Goal: Information Seeking & Learning: Compare options

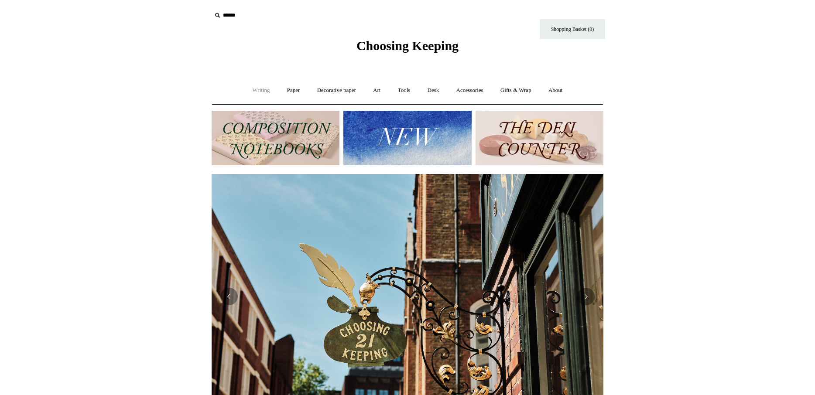
click at [261, 88] on link "Writing +" at bounding box center [261, 90] width 33 height 23
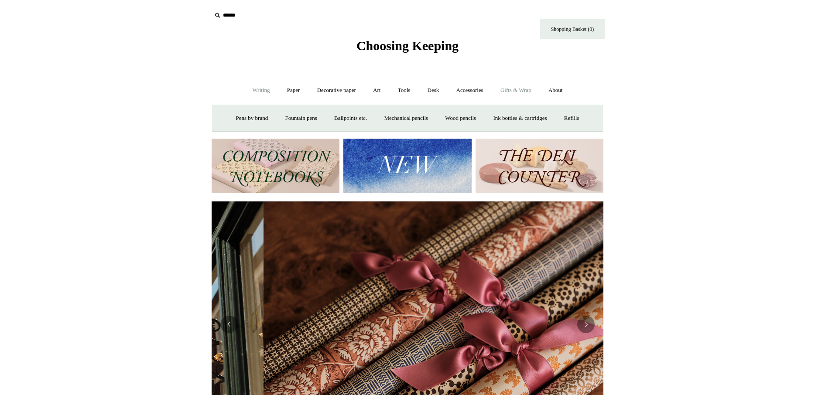
scroll to position [0, 784]
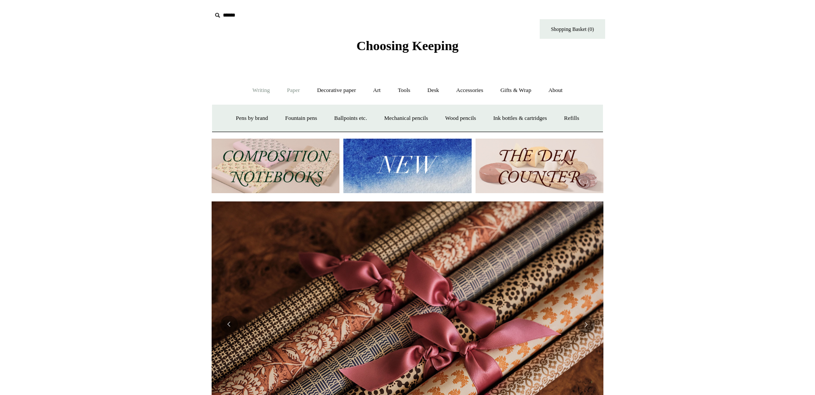
click at [288, 90] on link "Paper +" at bounding box center [293, 90] width 29 height 23
click at [280, 118] on link "Notebooks +" at bounding box center [285, 118] width 40 height 23
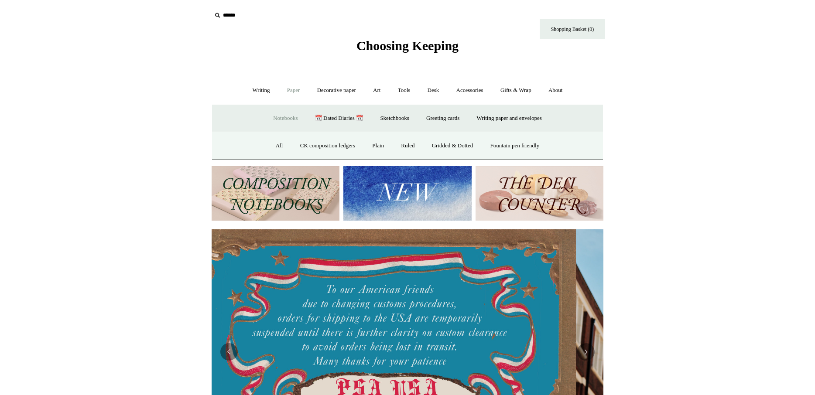
scroll to position [0, 0]
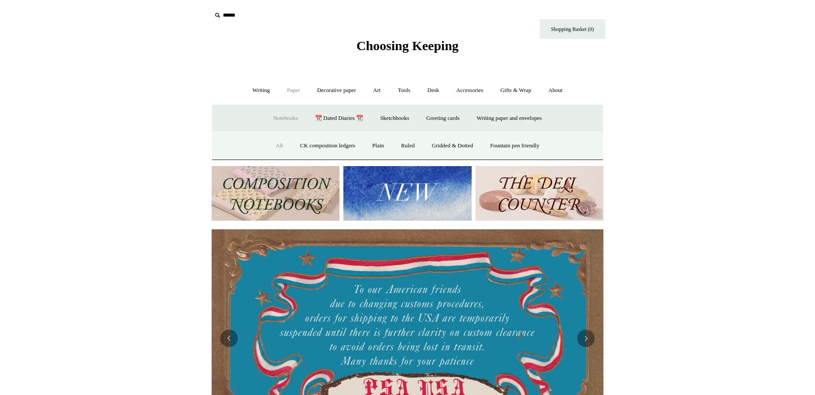
click at [269, 146] on link "All" at bounding box center [279, 145] width 23 height 23
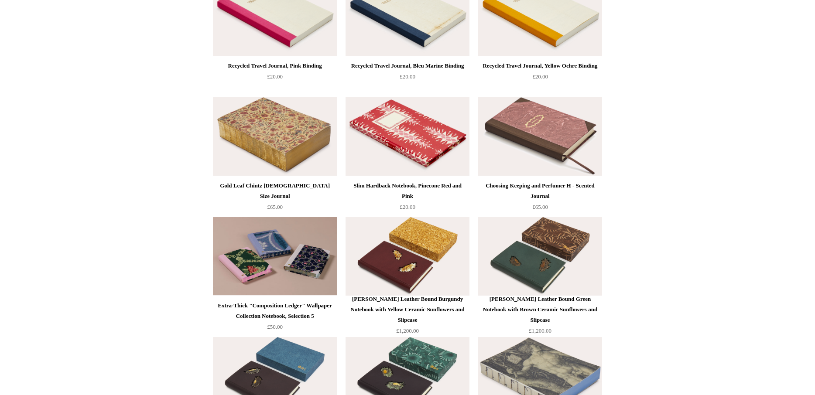
scroll to position [3258, 0]
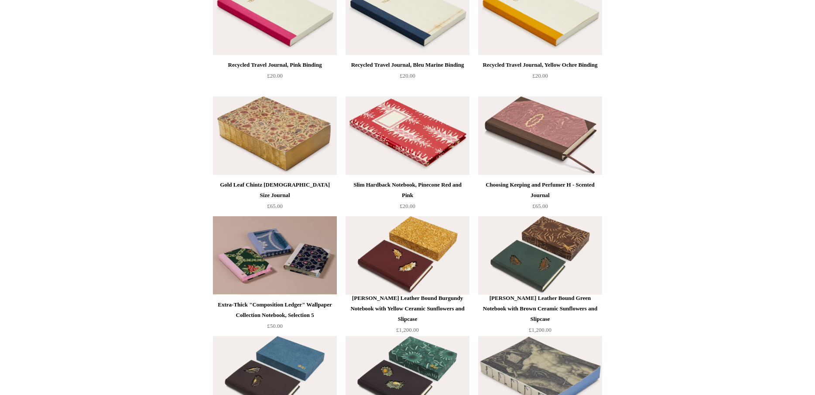
click at [286, 157] on img at bounding box center [275, 135] width 124 height 79
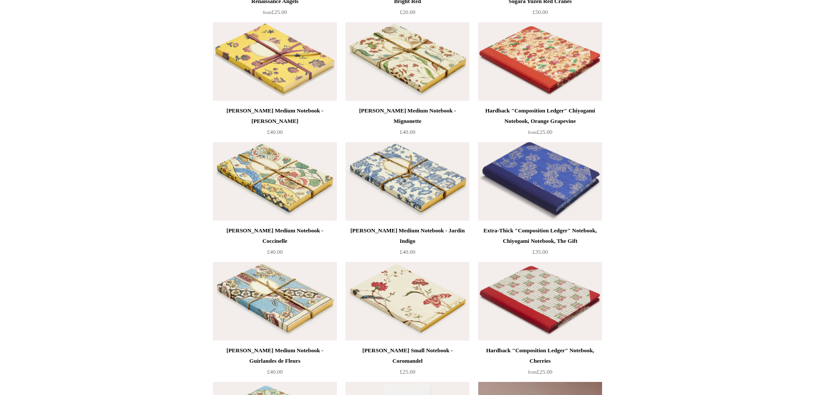
scroll to position [4774, 0]
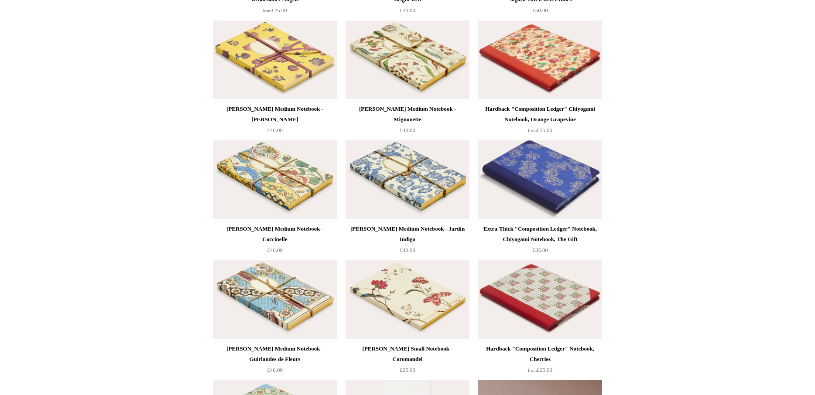
click at [526, 179] on img at bounding box center [540, 180] width 124 height 79
click at [413, 190] on img at bounding box center [408, 180] width 124 height 79
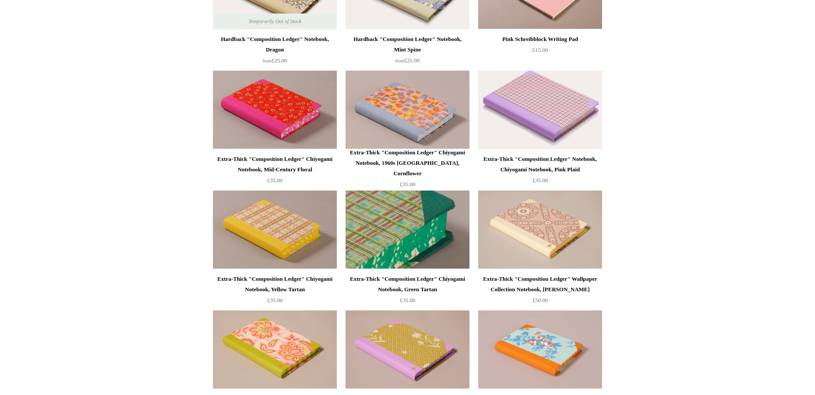
scroll to position [523, 0]
click at [407, 240] on img at bounding box center [408, 230] width 124 height 79
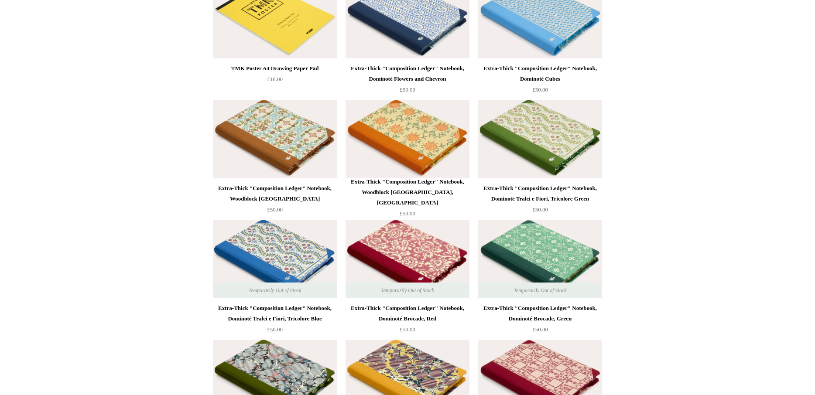
scroll to position [5415, 0]
click at [413, 133] on img at bounding box center [408, 139] width 124 height 79
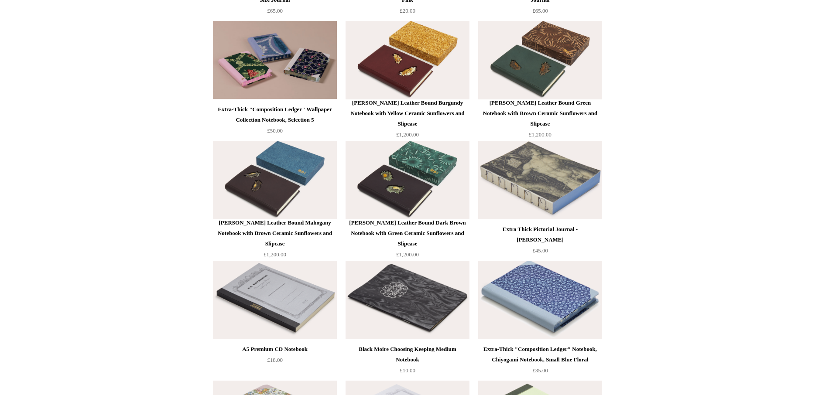
scroll to position [3453, 0]
click at [509, 82] on img at bounding box center [540, 60] width 124 height 79
click at [546, 302] on div at bounding box center [540, 300] width 124 height 79
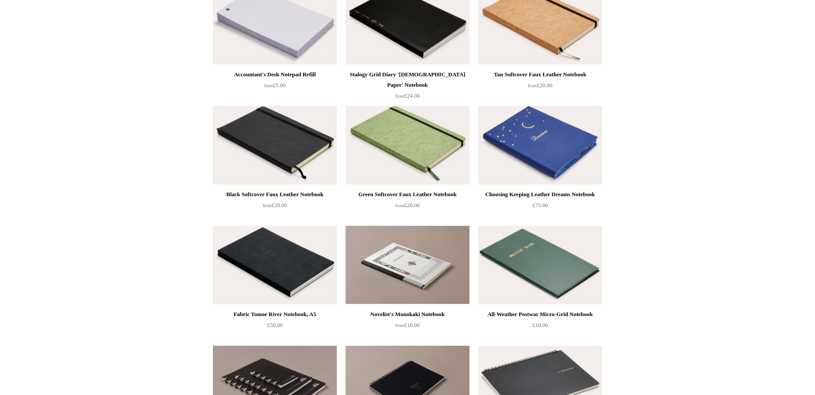
scroll to position [1687, 0]
click at [568, 289] on img at bounding box center [540, 266] width 124 height 79
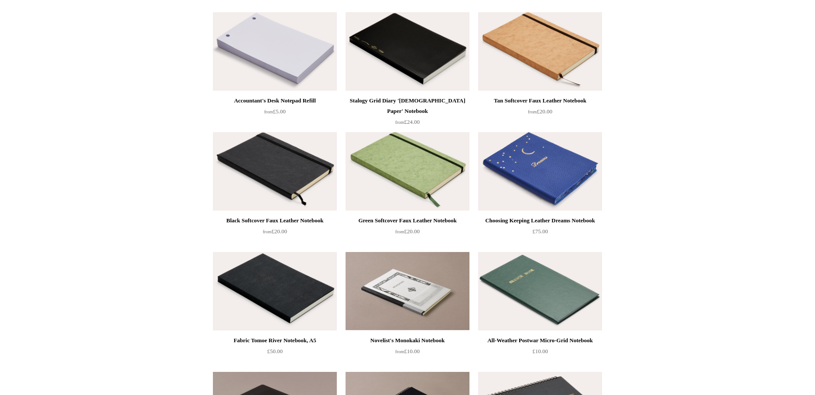
scroll to position [1662, 0]
click at [281, 289] on img at bounding box center [275, 291] width 124 height 79
click at [261, 166] on img at bounding box center [275, 171] width 124 height 79
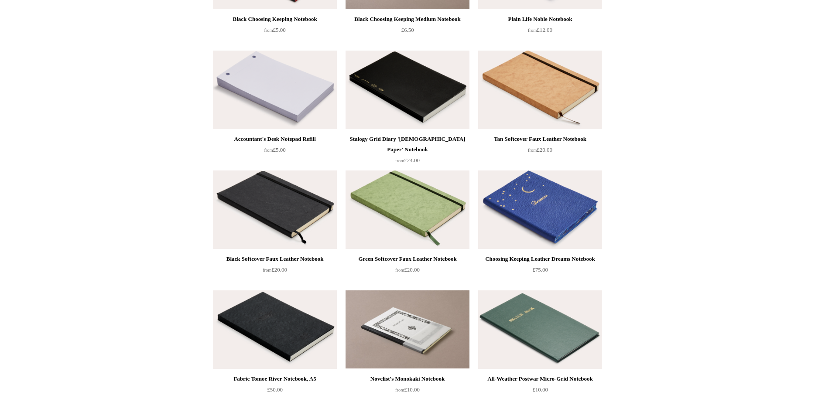
scroll to position [1623, 0]
click at [402, 94] on img at bounding box center [408, 90] width 124 height 79
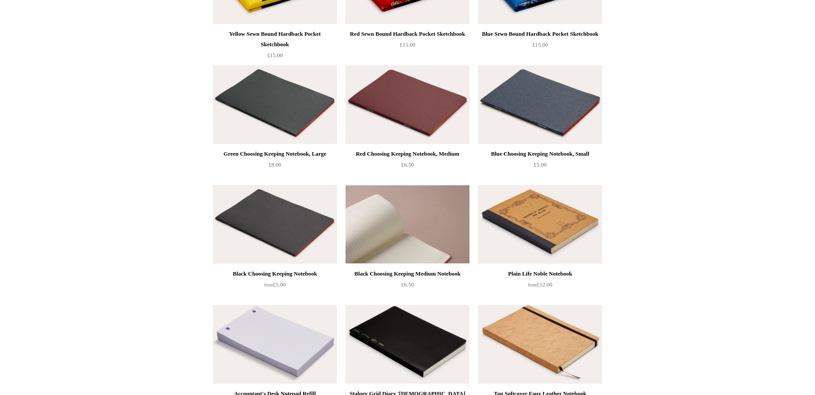
scroll to position [1357, 0]
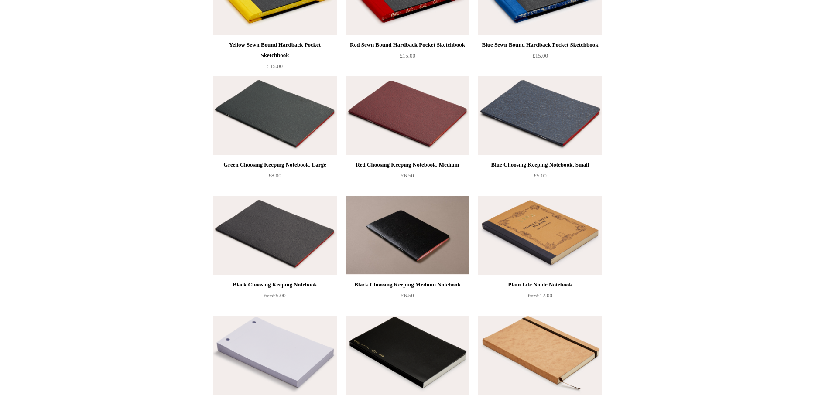
click at [419, 111] on img at bounding box center [408, 115] width 124 height 79
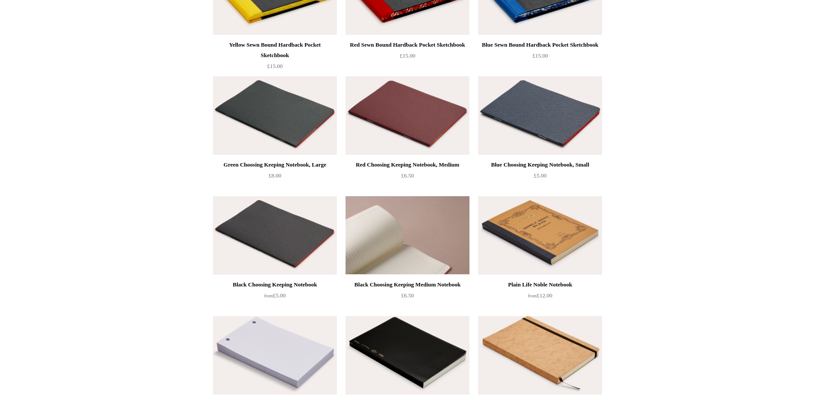
click at [435, 252] on img at bounding box center [408, 235] width 124 height 79
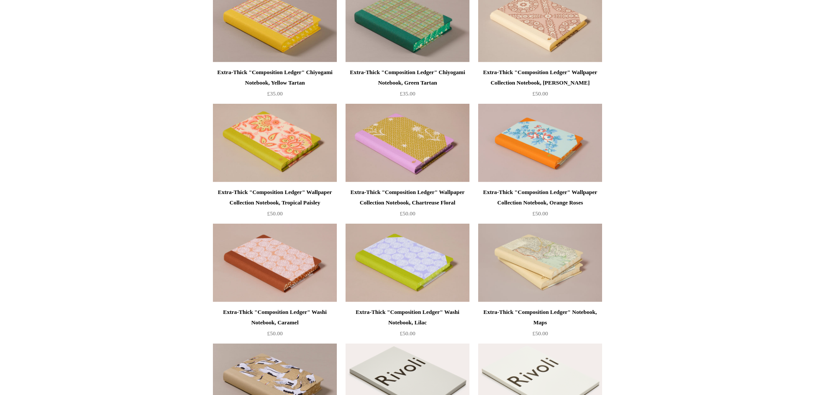
scroll to position [729, 0]
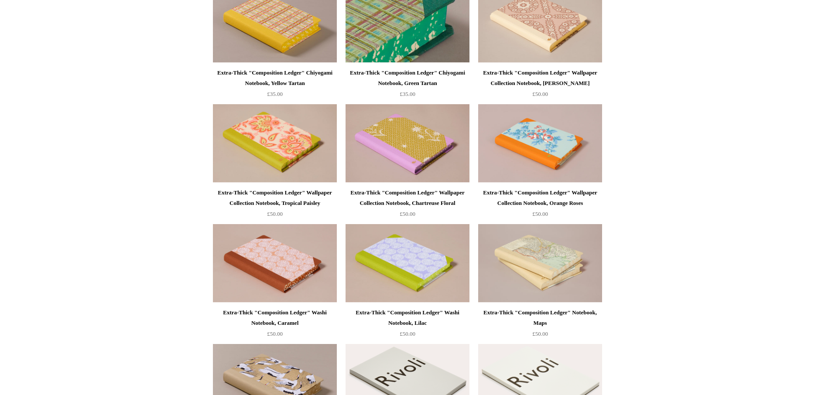
click at [426, 34] on img at bounding box center [408, 23] width 124 height 79
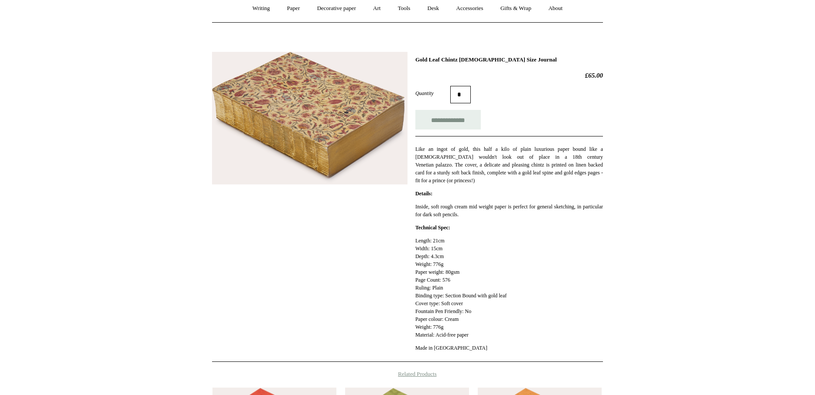
scroll to position [85, 0]
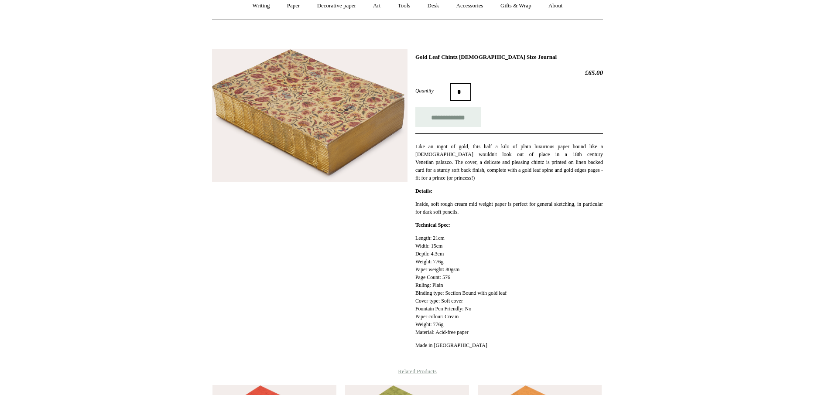
click at [346, 116] on img at bounding box center [310, 115] width 196 height 133
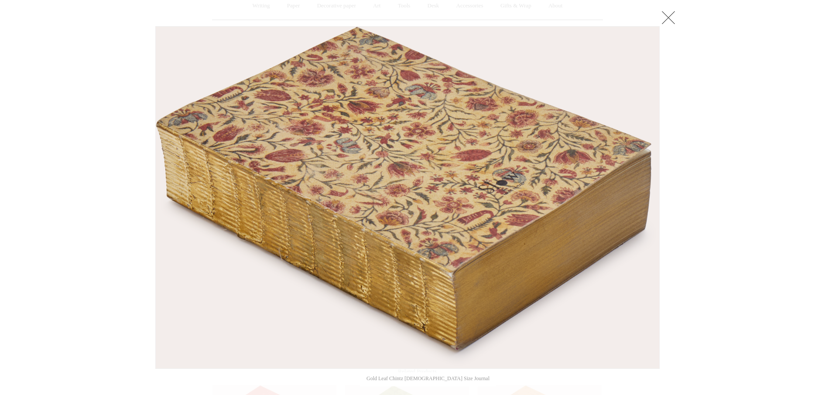
click at [669, 21] on link at bounding box center [668, 17] width 17 height 17
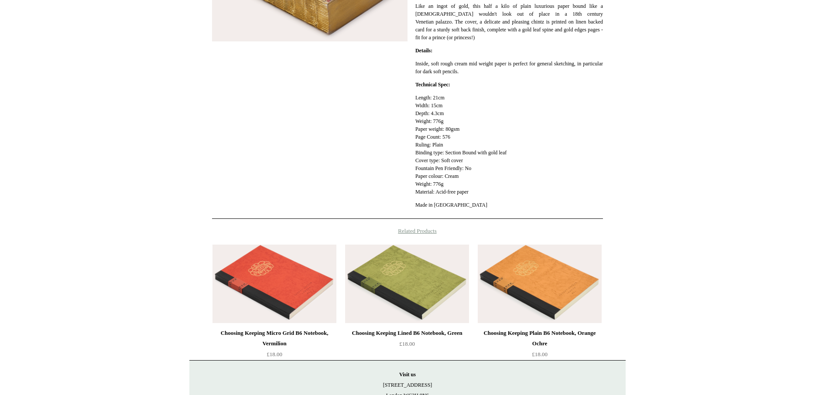
scroll to position [226, 0]
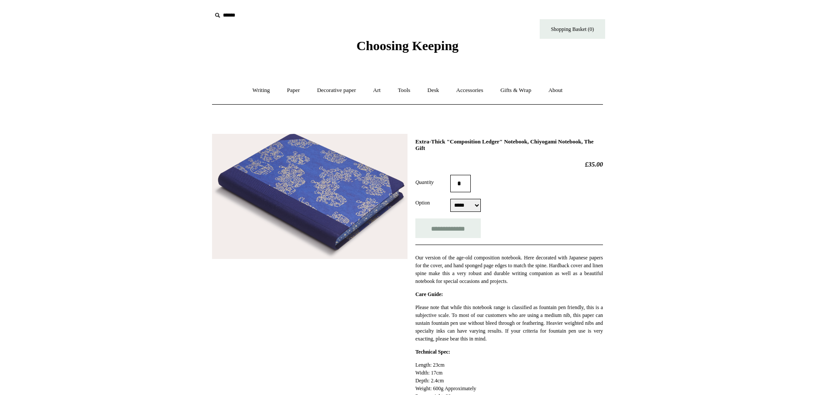
click at [358, 225] on img at bounding box center [310, 196] width 196 height 125
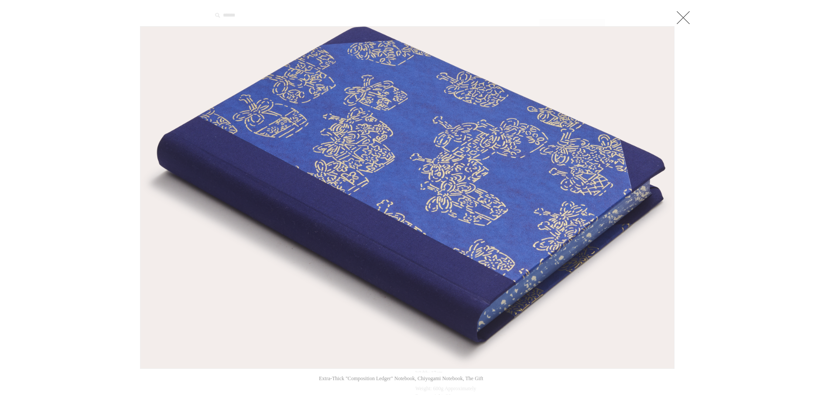
click at [690, 15] on link at bounding box center [683, 17] width 17 height 17
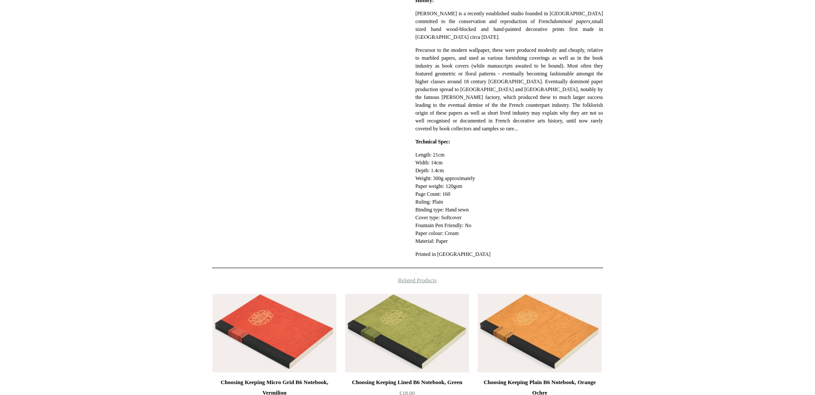
scroll to position [59, 0]
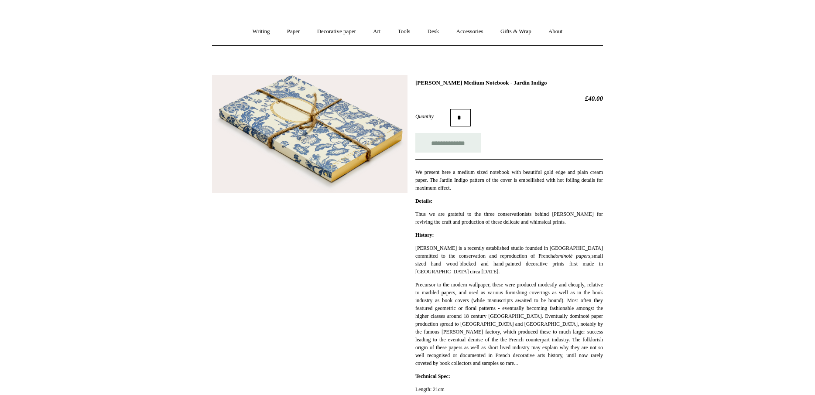
click at [333, 166] on img at bounding box center [310, 134] width 196 height 119
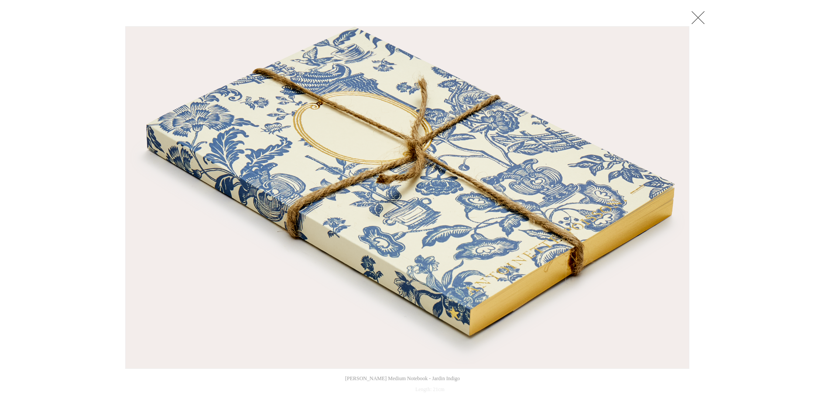
click at [697, 14] on link at bounding box center [698, 17] width 17 height 17
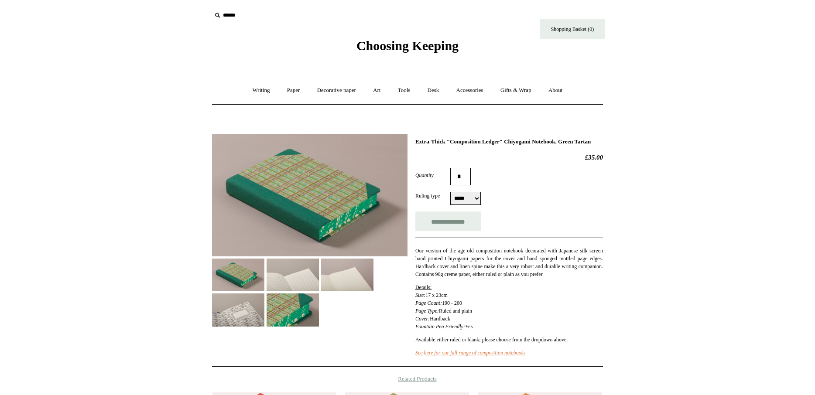
select select "*****"
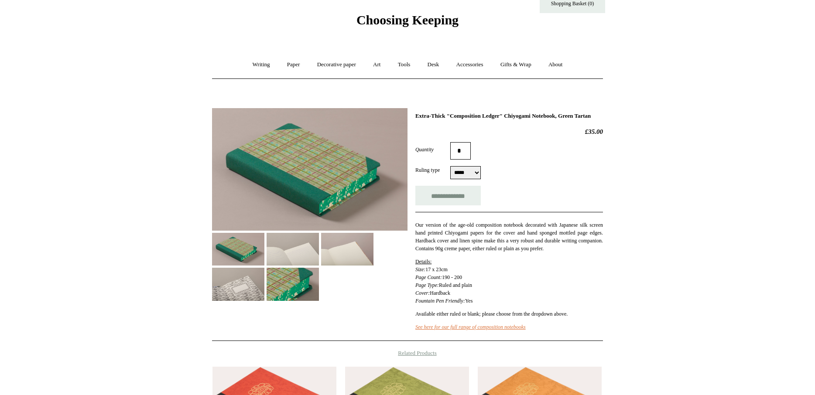
scroll to position [25, 0]
click at [292, 255] on img at bounding box center [293, 250] width 52 height 33
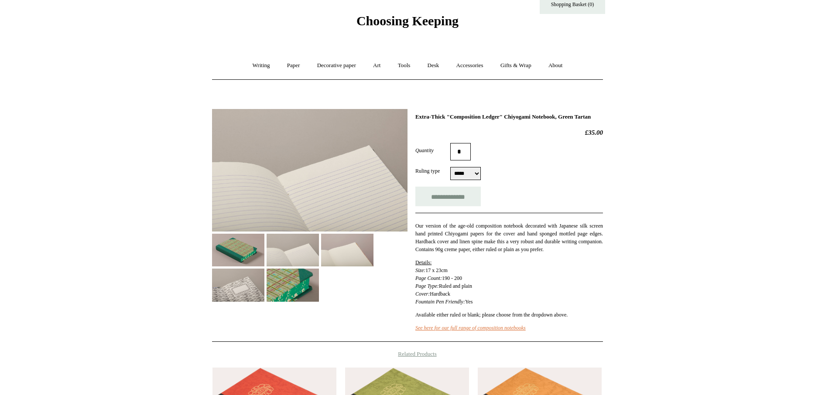
click at [343, 245] on img at bounding box center [347, 250] width 52 height 33
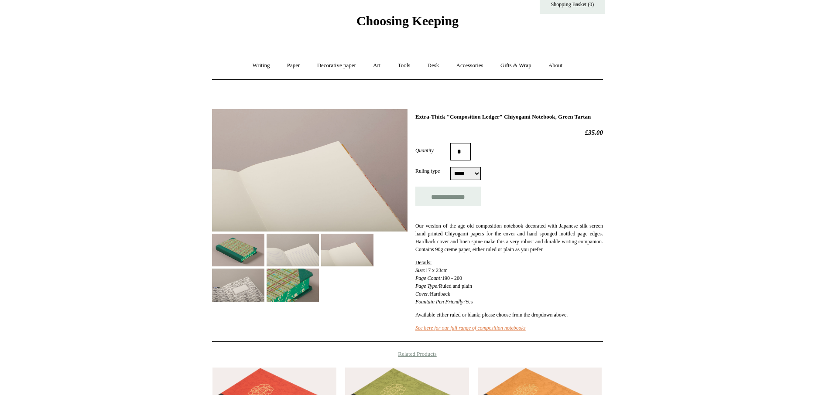
click at [229, 288] on img at bounding box center [238, 285] width 52 height 33
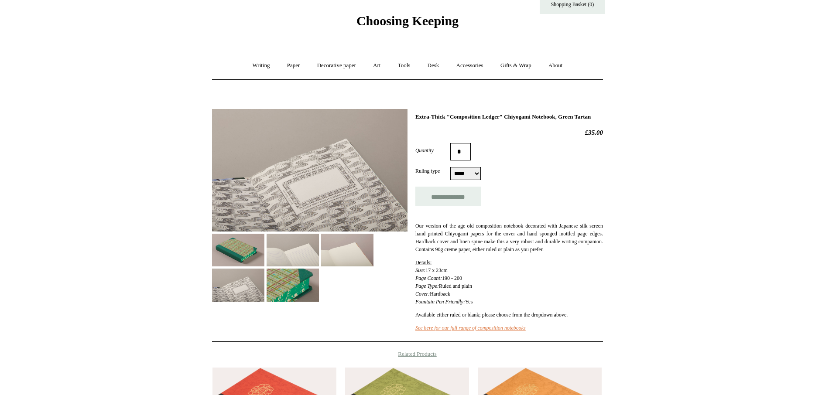
click at [282, 290] on img at bounding box center [293, 285] width 52 height 33
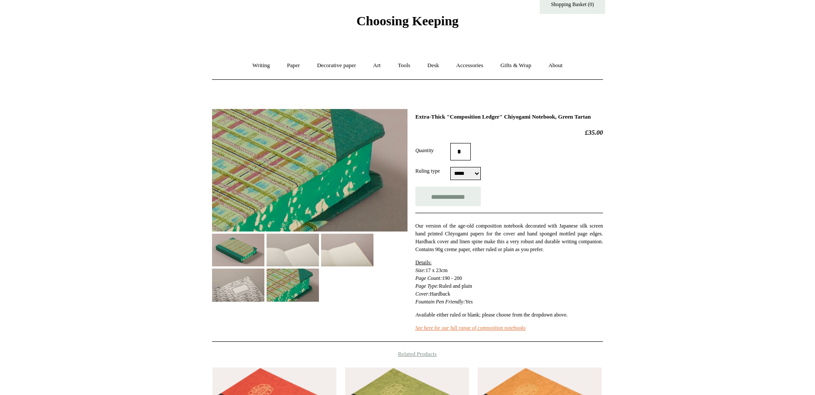
click at [287, 261] on img at bounding box center [293, 250] width 52 height 33
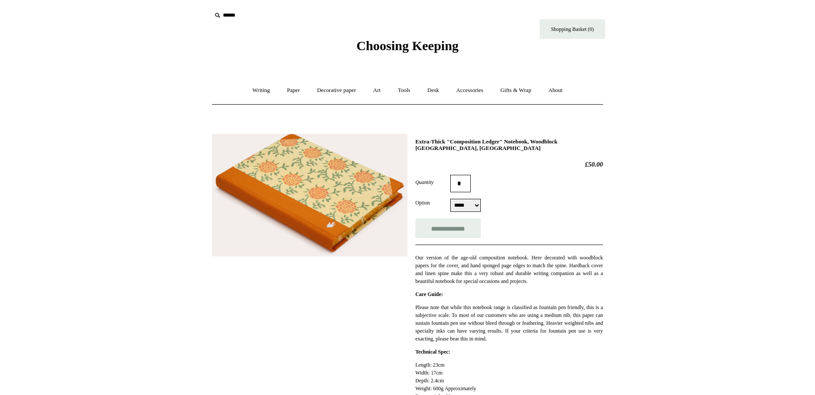
click at [351, 211] on img at bounding box center [310, 195] width 196 height 123
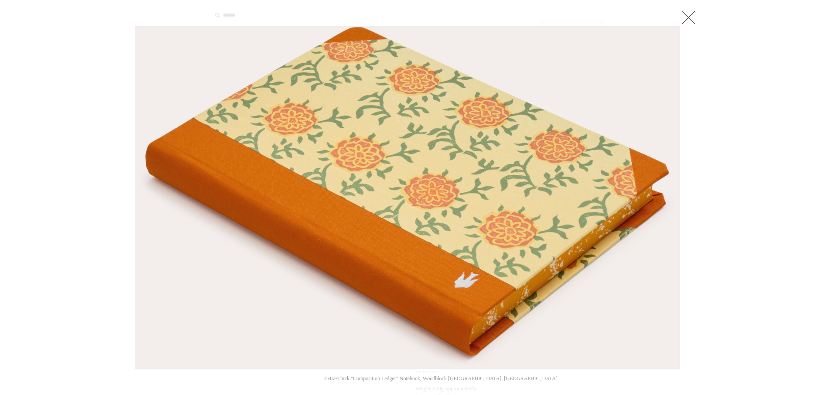
click at [688, 18] on link at bounding box center [688, 17] width 17 height 17
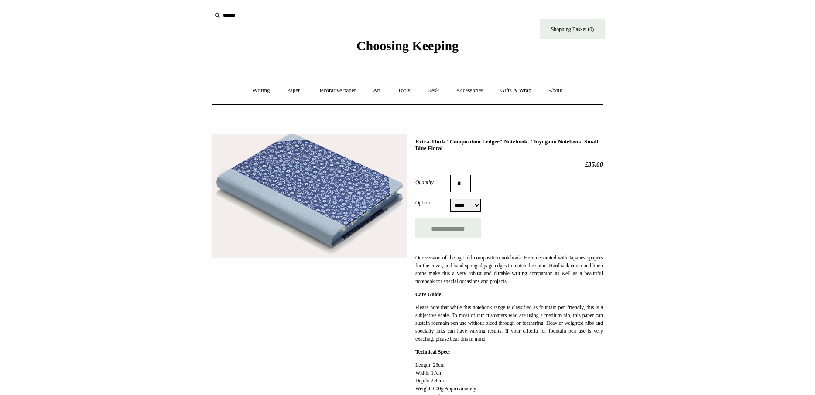
click at [348, 227] on img at bounding box center [310, 196] width 196 height 125
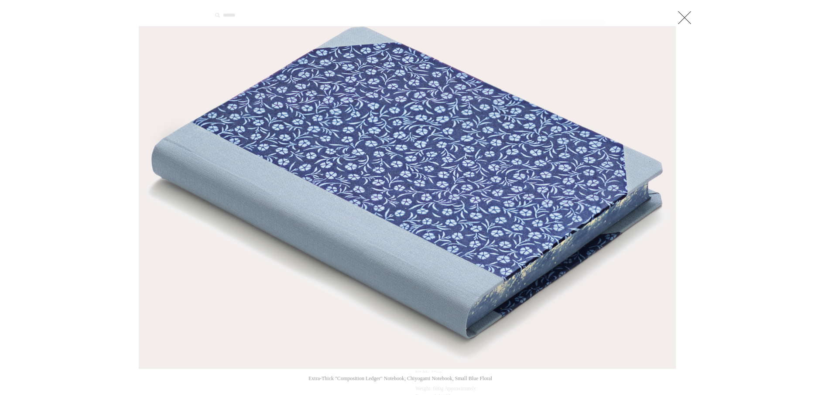
click at [686, 20] on link at bounding box center [684, 17] width 17 height 17
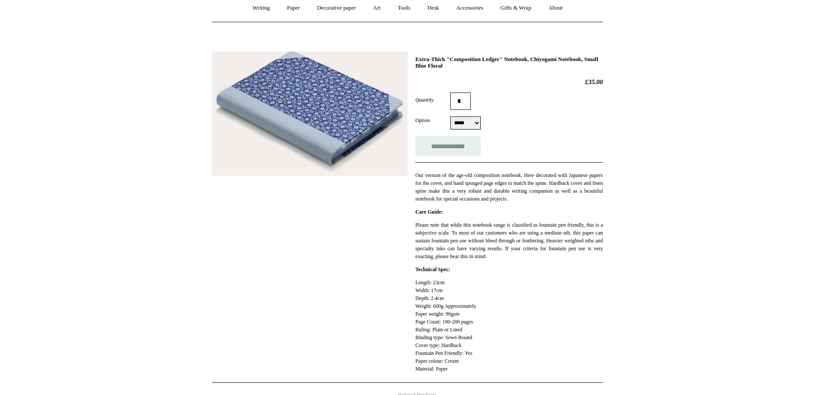
scroll to position [83, 0]
click at [469, 124] on select "***** *****" at bounding box center [465, 122] width 31 height 13
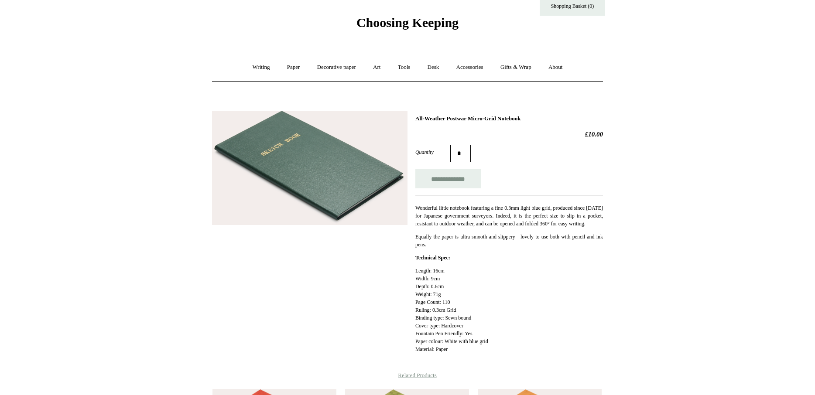
scroll to position [24, 0]
click at [307, 189] on img at bounding box center [310, 167] width 196 height 115
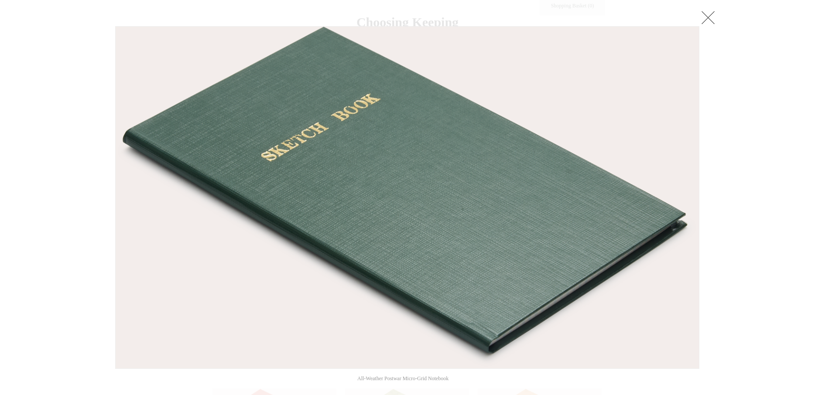
click at [706, 16] on link at bounding box center [708, 17] width 17 height 17
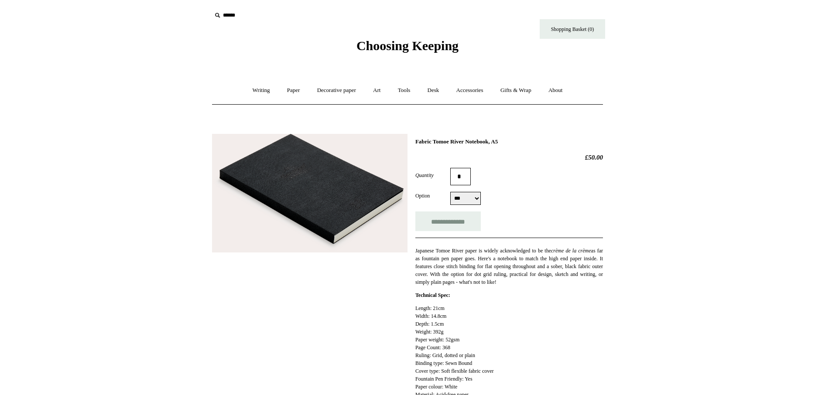
click at [333, 188] on img at bounding box center [310, 193] width 196 height 119
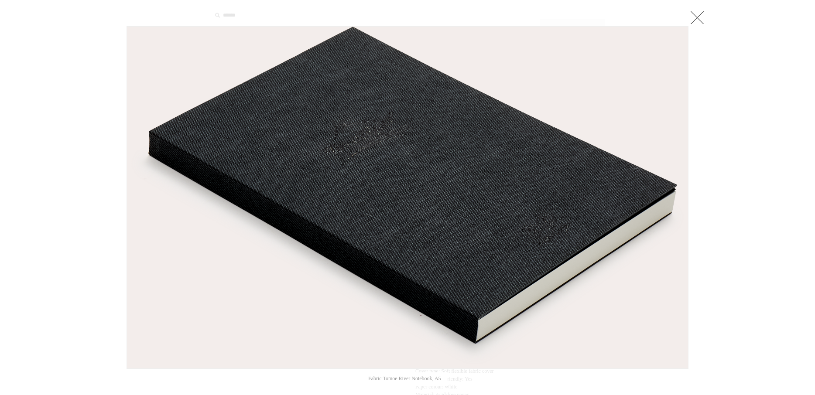
click at [697, 17] on link at bounding box center [697, 17] width 17 height 17
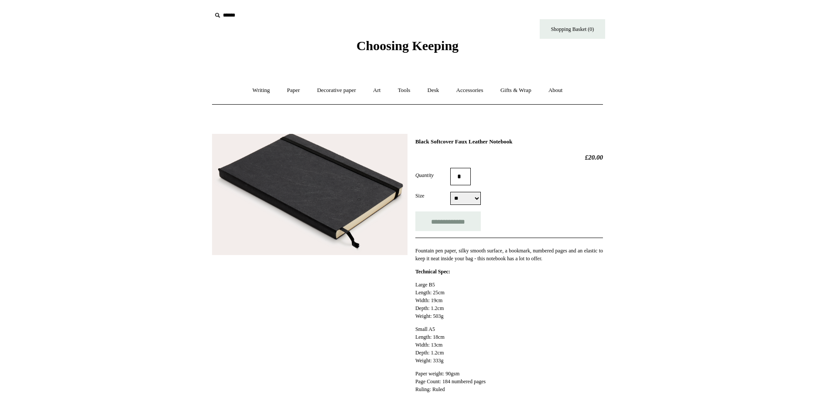
click at [359, 215] on img at bounding box center [310, 195] width 196 height 122
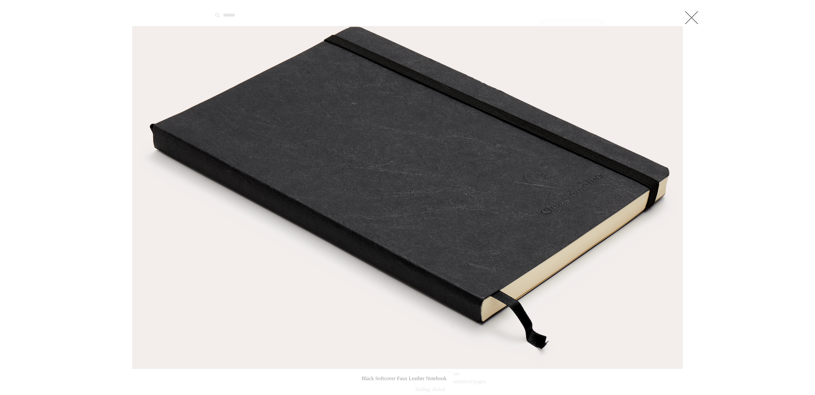
click at [692, 13] on link at bounding box center [691, 17] width 17 height 17
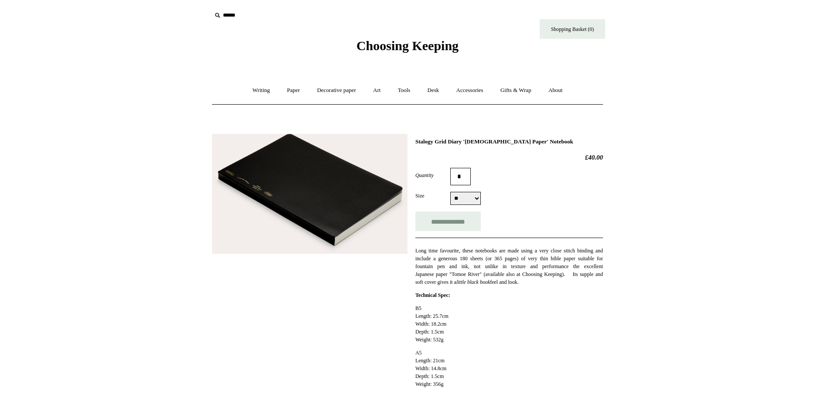
click at [324, 194] on img at bounding box center [310, 194] width 196 height 120
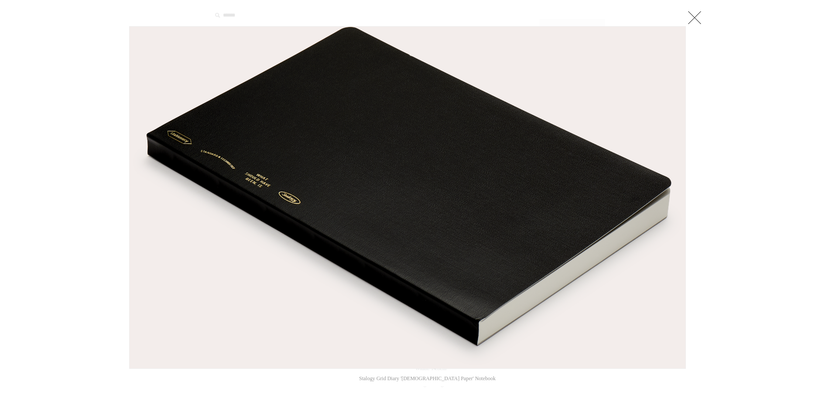
click at [700, 18] on link at bounding box center [694, 17] width 17 height 17
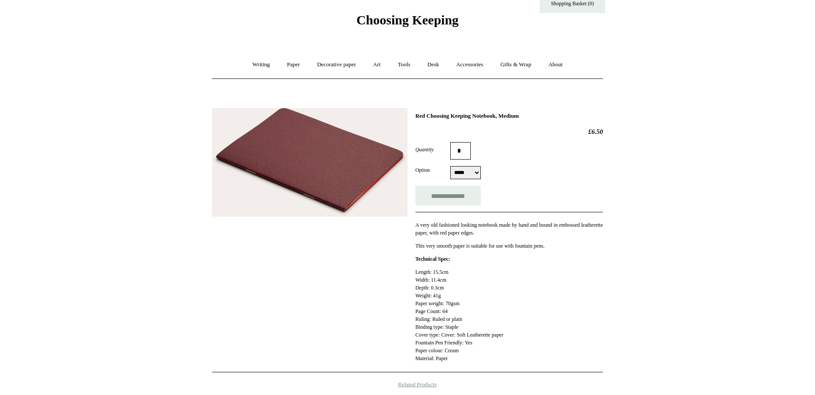
scroll to position [26, 0]
click at [472, 179] on select "***** *****" at bounding box center [465, 172] width 31 height 13
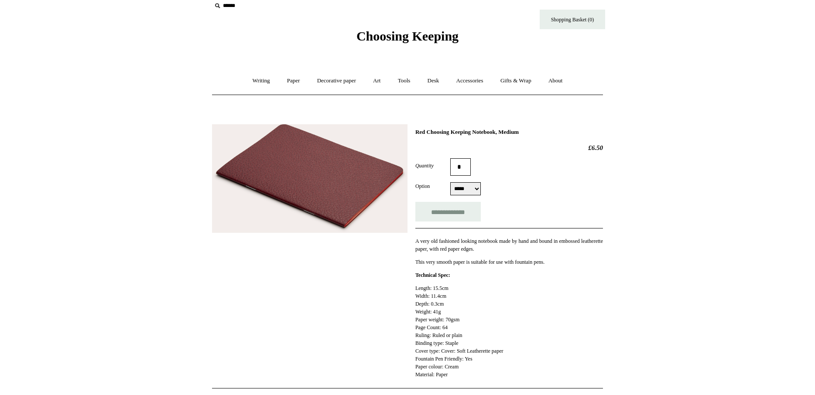
scroll to position [6, 0]
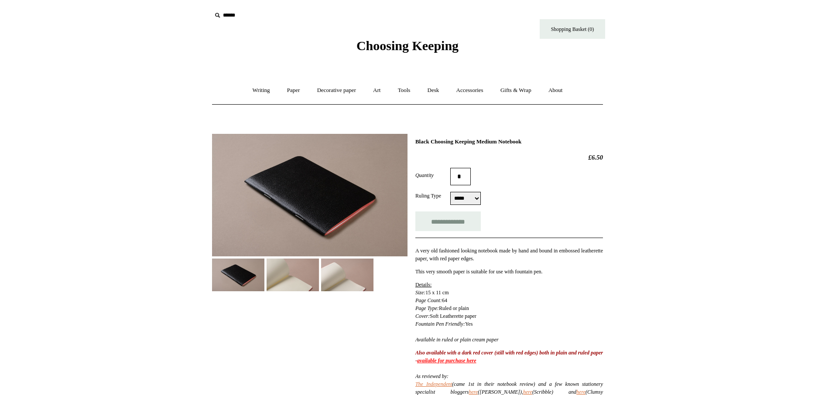
click at [284, 274] on img at bounding box center [293, 275] width 52 height 33
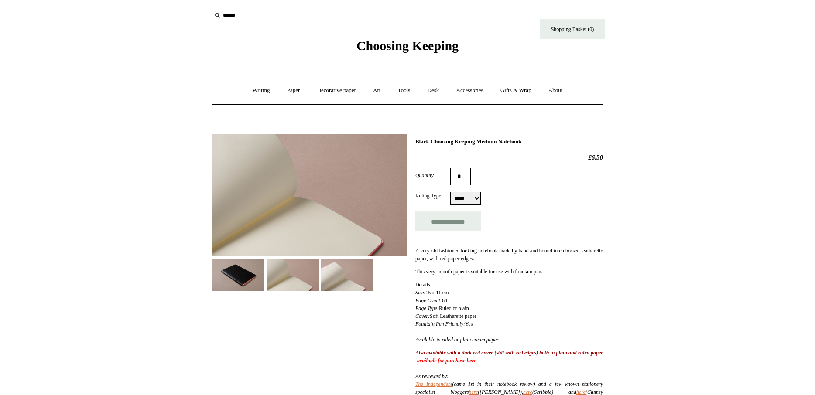
click at [359, 275] on img at bounding box center [347, 275] width 52 height 33
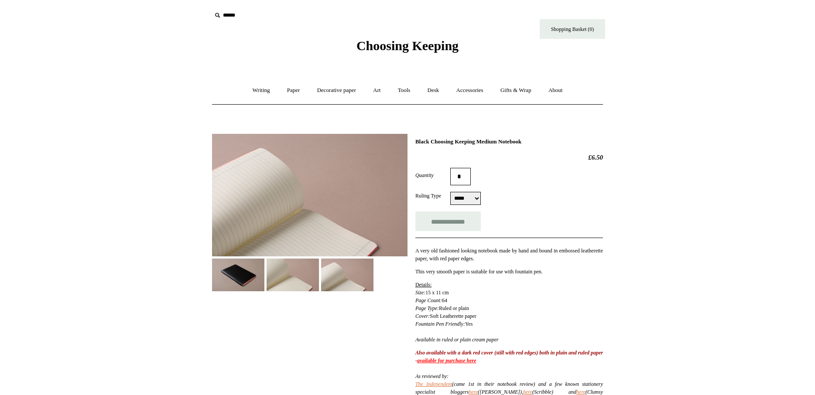
click at [285, 283] on img at bounding box center [293, 275] width 52 height 33
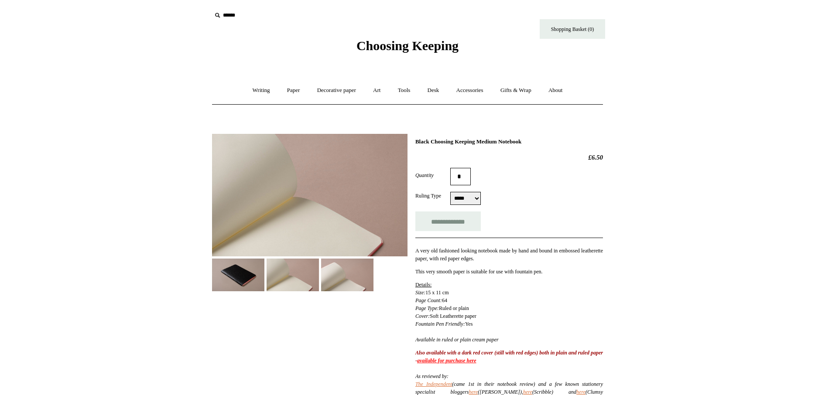
click at [235, 268] on img at bounding box center [238, 275] width 52 height 33
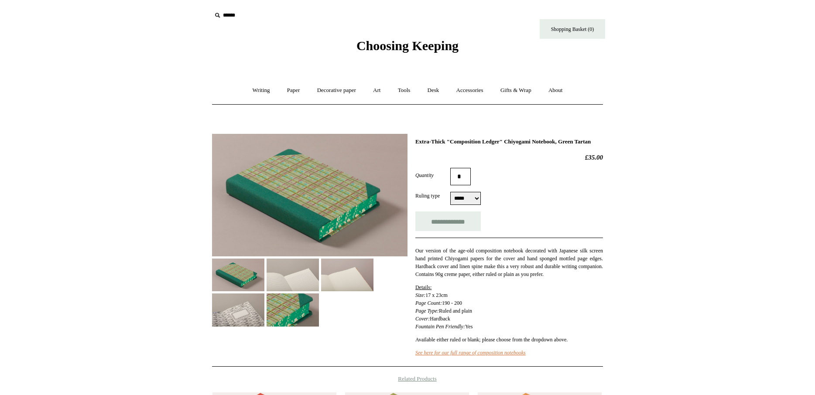
select select "*****"
